Goal: Book appointment/travel/reservation

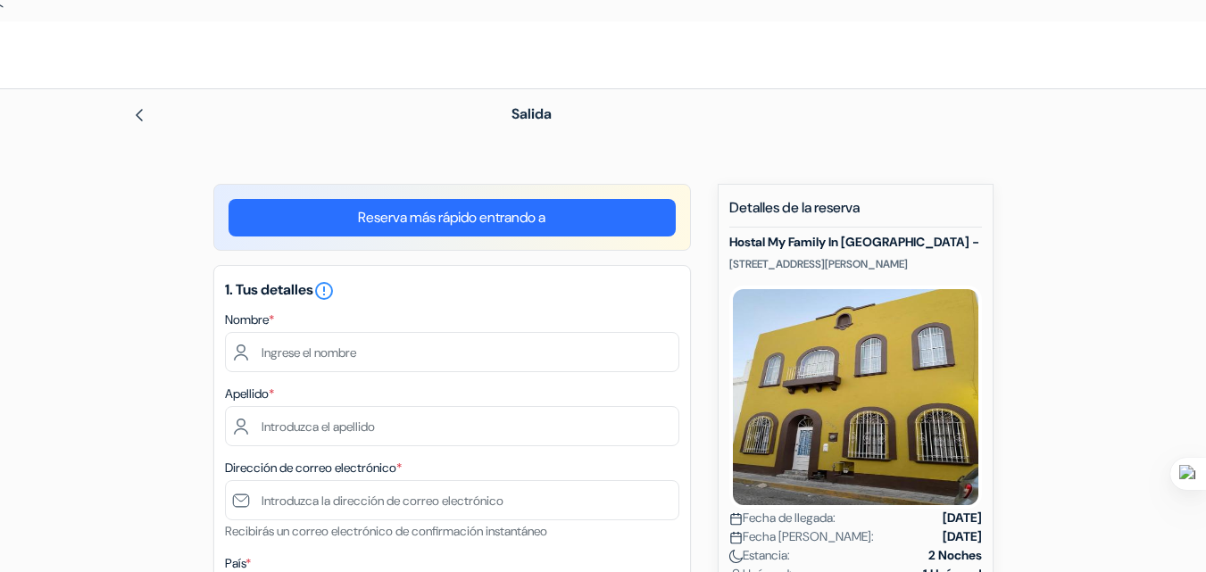
click at [787, 246] on h5 "Hostal My Family In [GEOGRAPHIC_DATA] -" at bounding box center [855, 242] width 253 height 15
click at [830, 244] on h5 "Hostal My Family In [GEOGRAPHIC_DATA] -" at bounding box center [855, 242] width 253 height 15
click at [827, 245] on h5 "Hostal My Family In [GEOGRAPHIC_DATA] -" at bounding box center [855, 242] width 253 height 15
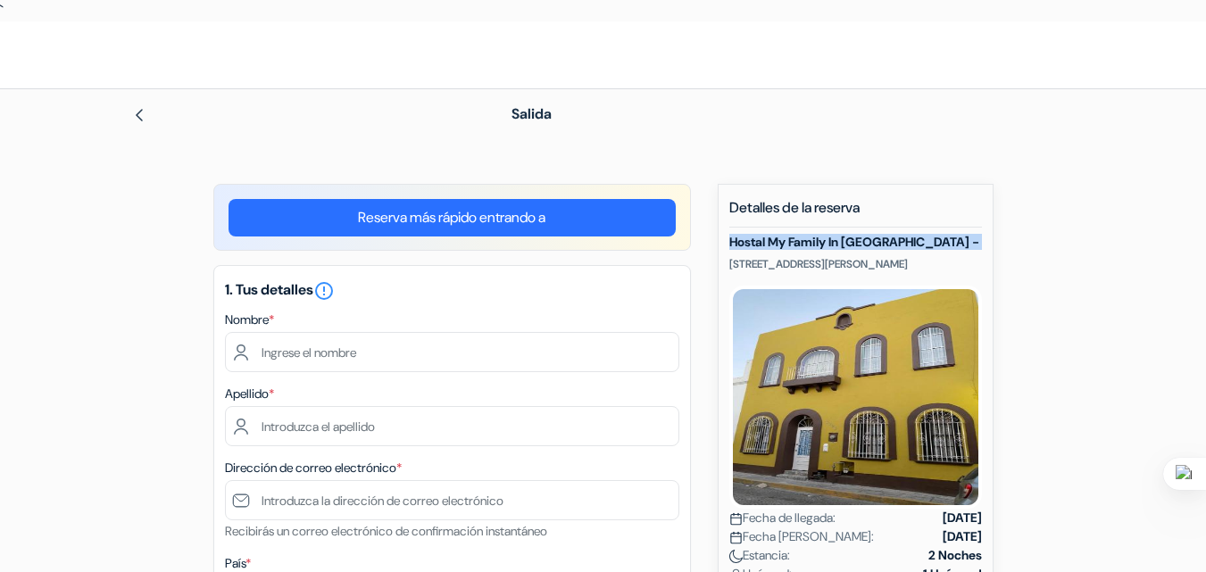
click at [741, 236] on h5 "Hostal My Family In [GEOGRAPHIC_DATA] -" at bounding box center [855, 242] width 253 height 15
click at [732, 245] on h5 "Hostal My Family In [GEOGRAPHIC_DATA] -" at bounding box center [855, 242] width 253 height 15
click at [751, 271] on p "[STREET_ADDRESS][PERSON_NAME]" at bounding box center [855, 264] width 253 height 14
drag, startPoint x: 728, startPoint y: 240, endPoint x: 831, endPoint y: 245, distance: 102.8
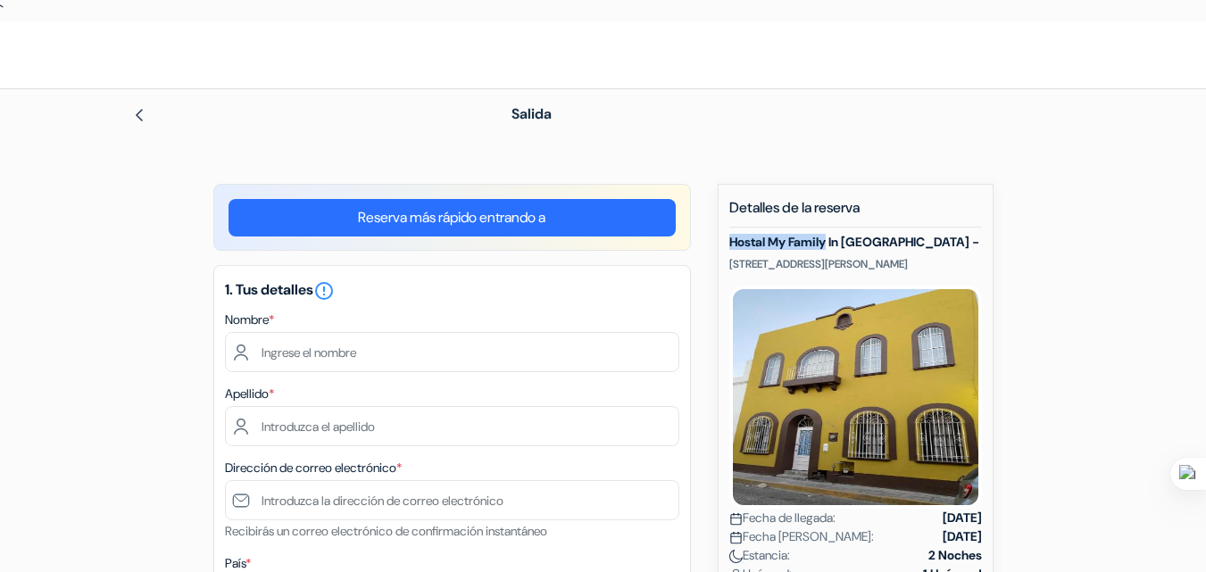
click at [831, 245] on h5 "Hostal My Family In [GEOGRAPHIC_DATA] -" at bounding box center [855, 242] width 253 height 15
copy h5 "Hostal My Family"
